Goal: Check status: Check status

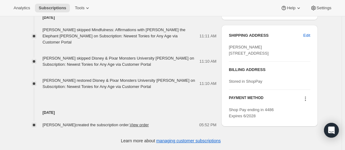
scroll to position [257, 0]
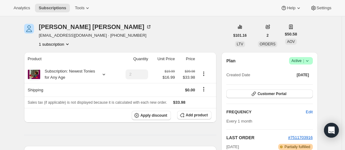
scroll to position [10, 0]
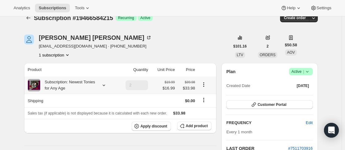
click at [105, 86] on icon at bounding box center [104, 85] width 6 height 6
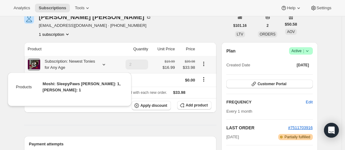
scroll to position [41, 0]
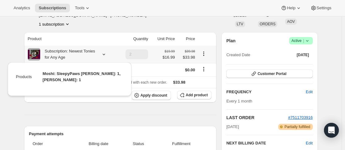
click at [61, 54] on div "Subscription: Newest Tonies for Any Age" at bounding box center [68, 54] width 56 height 12
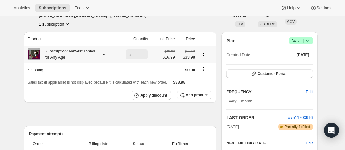
click at [61, 51] on div "Subscription: Newest Tonies for Any Age" at bounding box center [68, 54] width 56 height 12
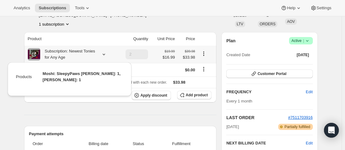
click at [61, 51] on div "Subscription: Newest Tonies for Any Age" at bounding box center [68, 54] width 56 height 12
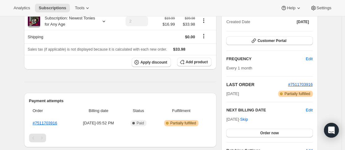
scroll to position [103, 0]
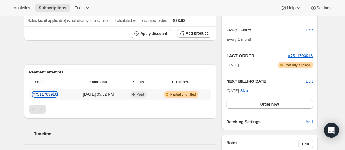
click at [53, 95] on link "#7511703916" at bounding box center [45, 94] width 25 height 5
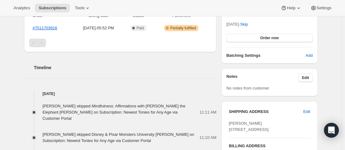
scroll to position [134, 0]
